Goal: Task Accomplishment & Management: Use online tool/utility

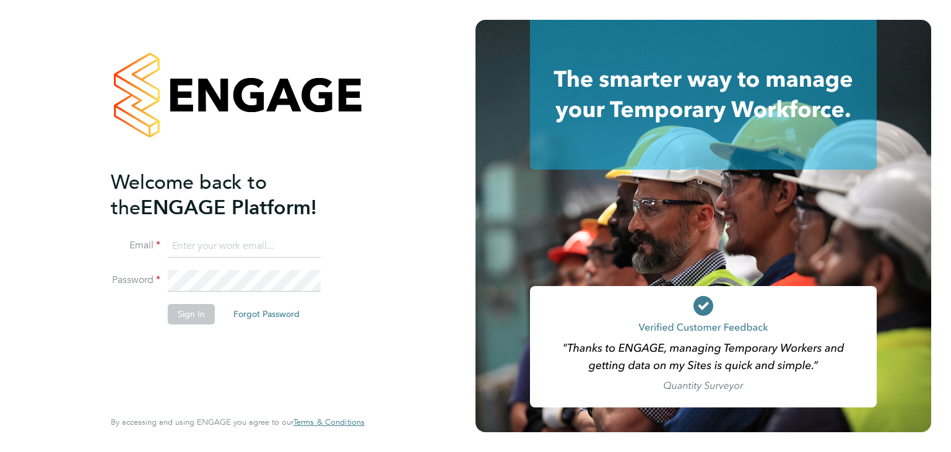
type input "beckycrawley@tempestresourcing.co.uk"
click at [198, 318] on button "Sign In" at bounding box center [191, 314] width 47 height 20
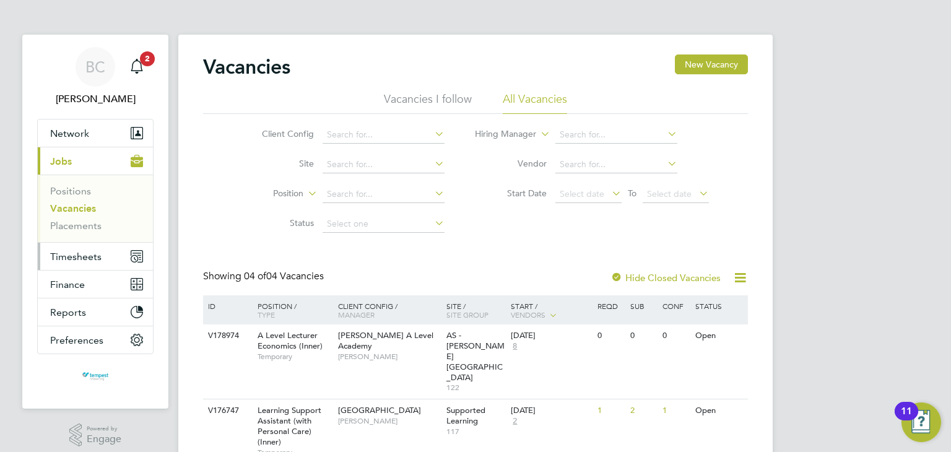
click at [97, 251] on span "Timesheets" at bounding box center [75, 257] width 51 height 12
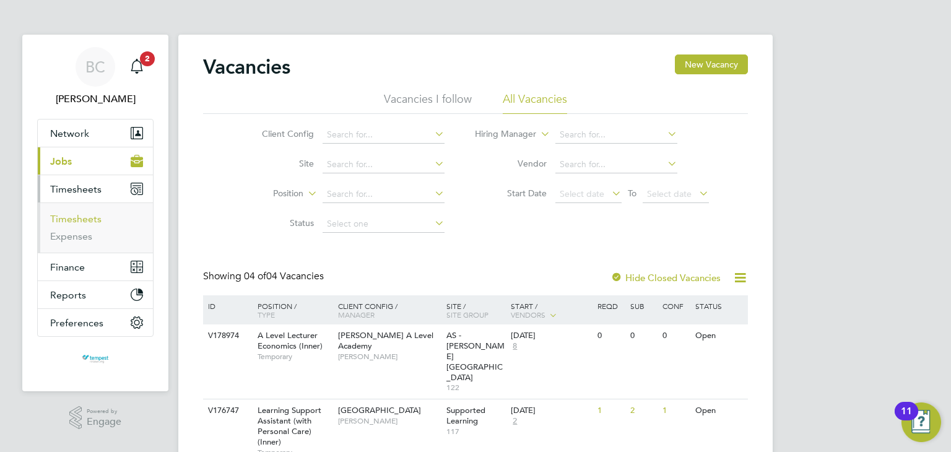
click at [89, 216] on link "Timesheets" at bounding box center [75, 219] width 51 height 12
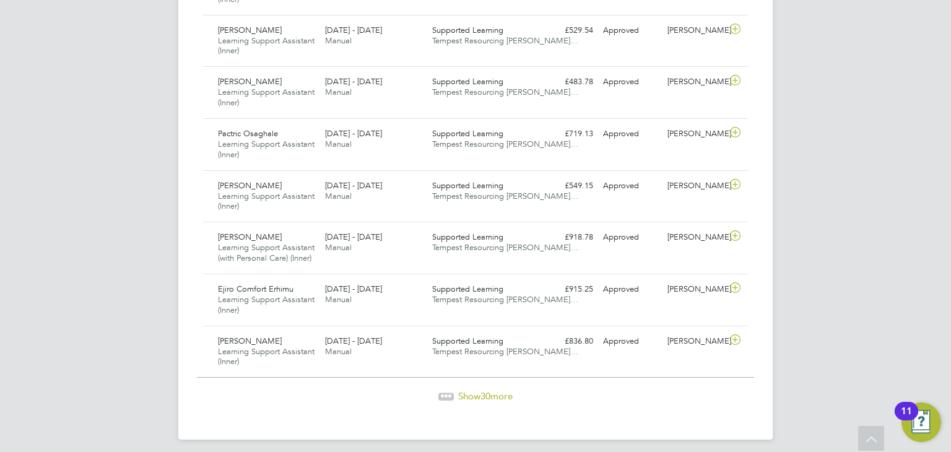
scroll to position [1552, 0]
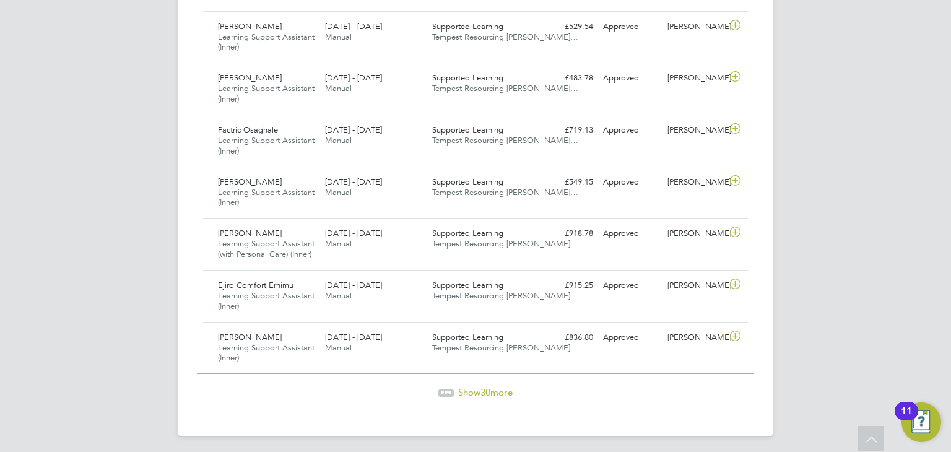
click at [483, 386] on span "30" at bounding box center [486, 392] width 10 height 12
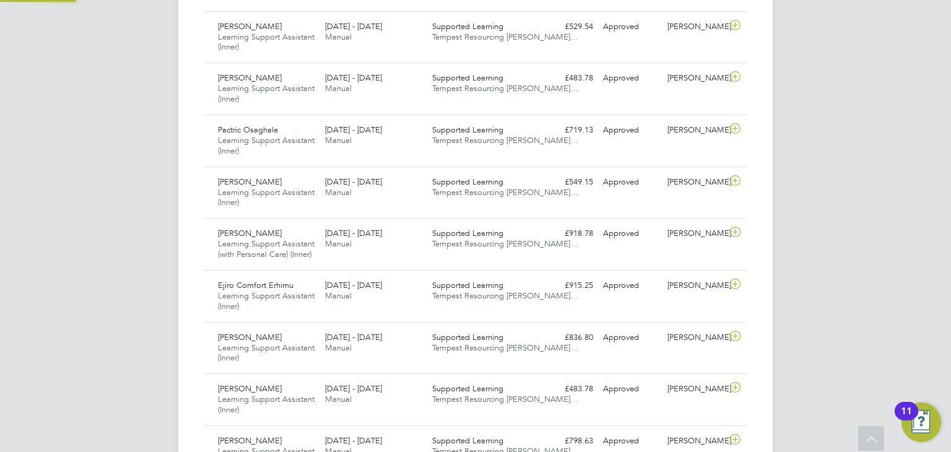
scroll to position [41, 108]
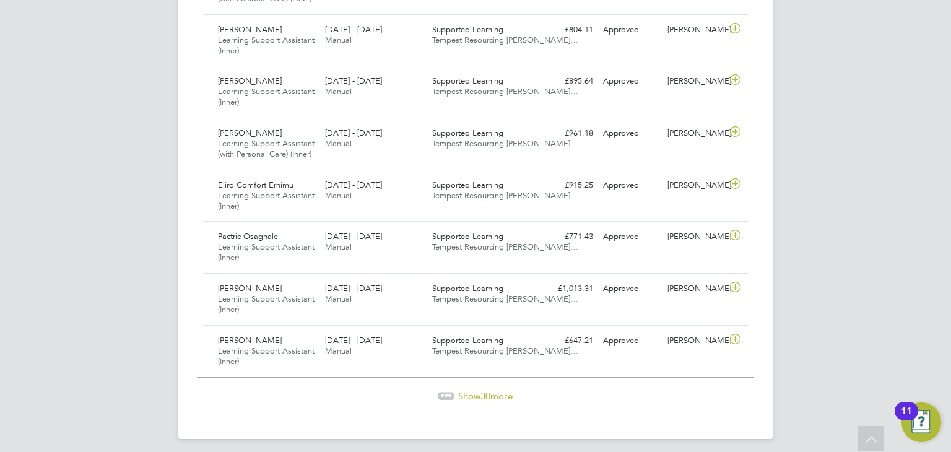
click at [479, 390] on span "Show 30 more" at bounding box center [485, 396] width 55 height 12
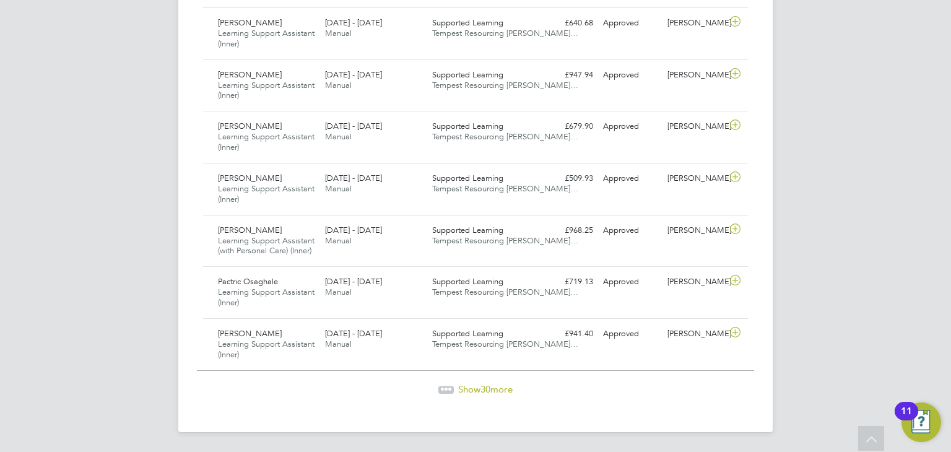
click at [485, 387] on span "30" at bounding box center [486, 389] width 10 height 12
click at [482, 390] on span "30" at bounding box center [486, 389] width 10 height 12
click at [510, 387] on span "Show 30 more" at bounding box center [485, 389] width 55 height 12
